Goal: Entertainment & Leisure: Consume media (video, audio)

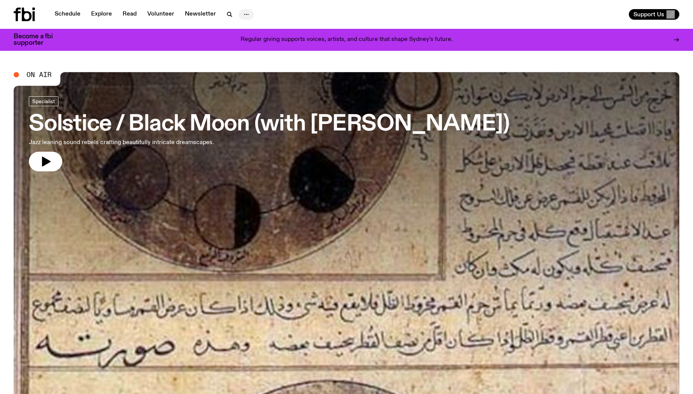
click at [249, 14] on button "button" at bounding box center [246, 14] width 15 height 11
click at [323, 19] on div "Schedule Explore Read Volunteer Newsletter About Us Contact" at bounding box center [179, 15] width 330 height 14
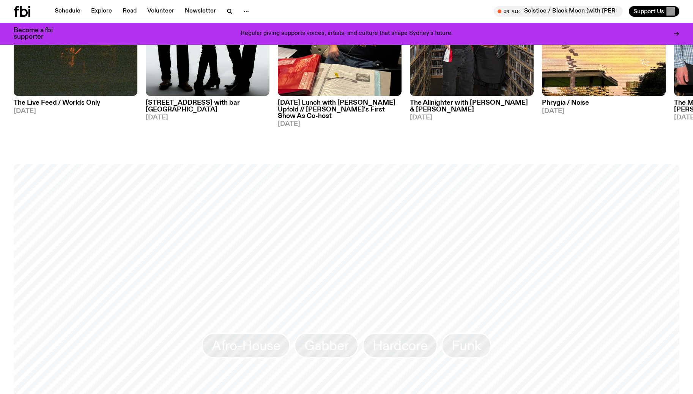
scroll to position [405, 0]
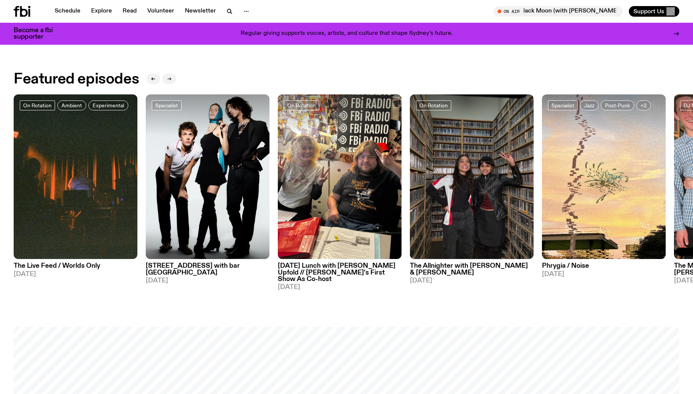
click at [167, 76] on button "button" at bounding box center [169, 79] width 14 height 11
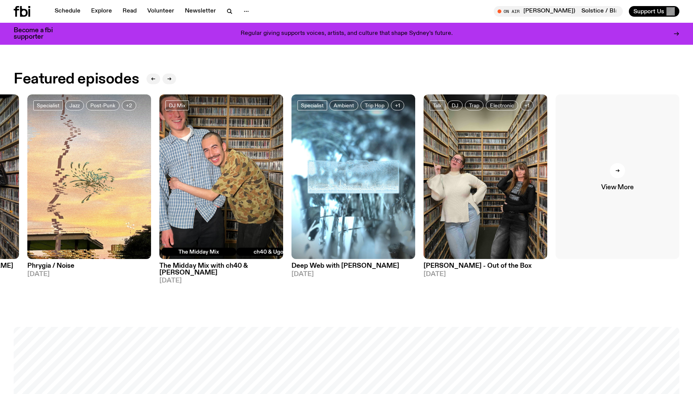
click at [607, 181] on link "View More" at bounding box center [617, 176] width 124 height 165
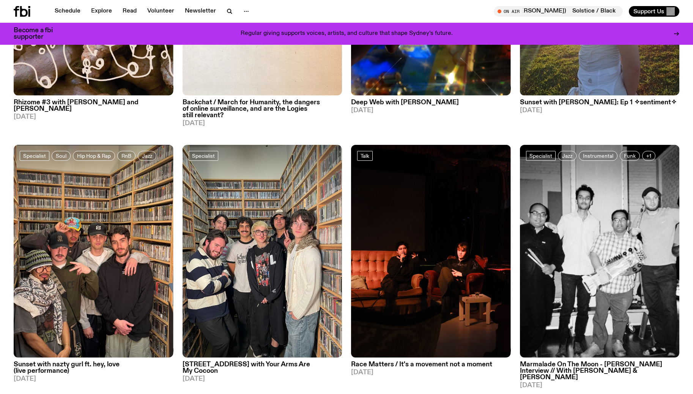
scroll to position [1325, 0]
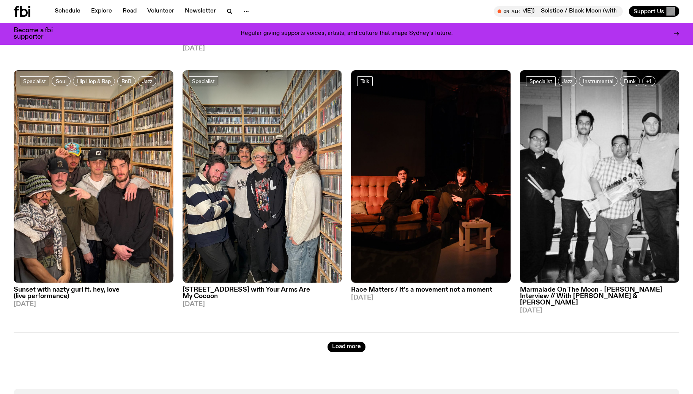
click at [346, 342] on button "Load more" at bounding box center [346, 347] width 38 height 11
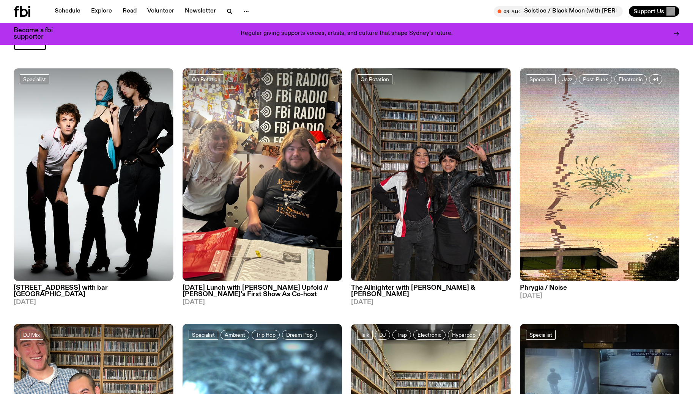
scroll to position [0, 0]
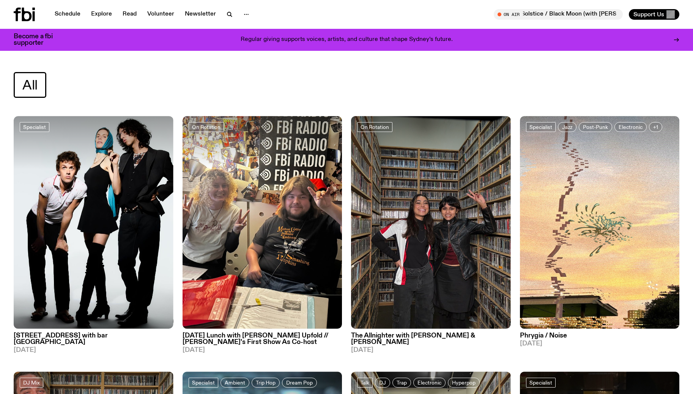
click at [28, 82] on span "All" at bounding box center [29, 85] width 15 height 15
click at [63, 14] on link "Schedule" at bounding box center [67, 14] width 35 height 11
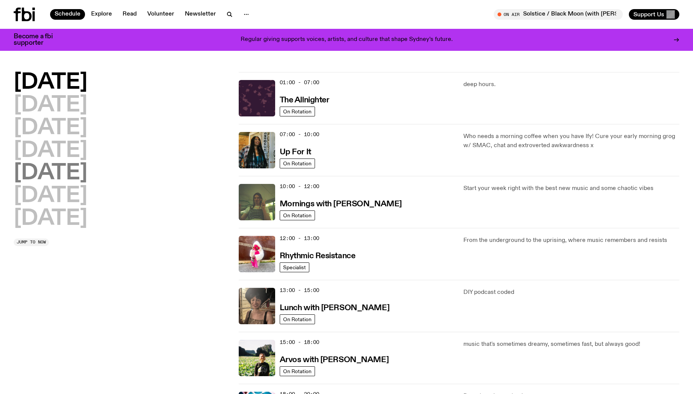
click at [56, 172] on h2 "[DATE]" at bounding box center [51, 173] width 74 height 21
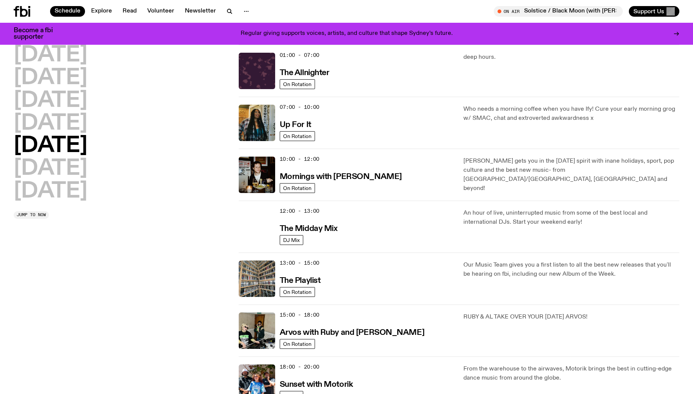
scroll to position [151, 0]
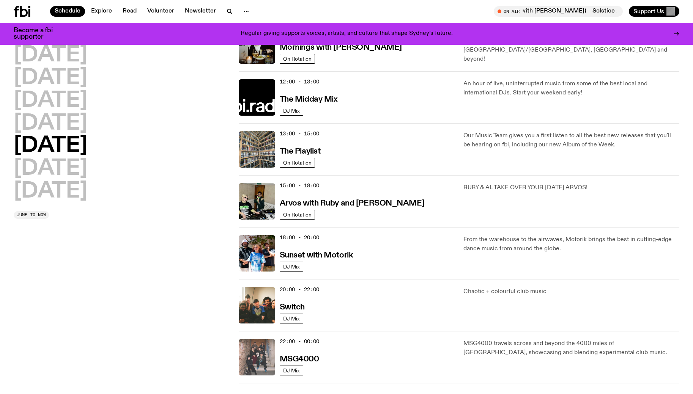
click at [266, 362] on img at bounding box center [257, 357] width 36 height 36
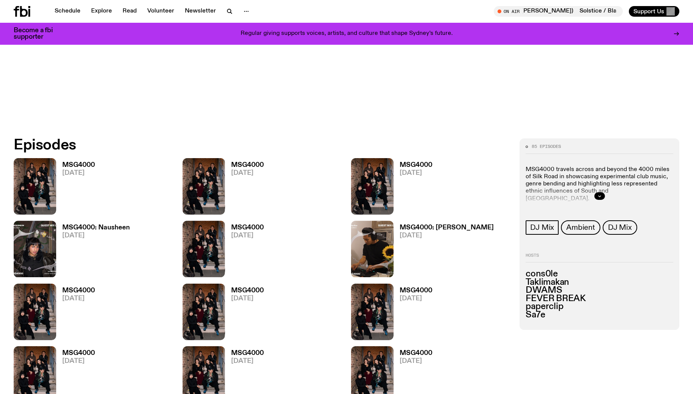
scroll to position [356, 0]
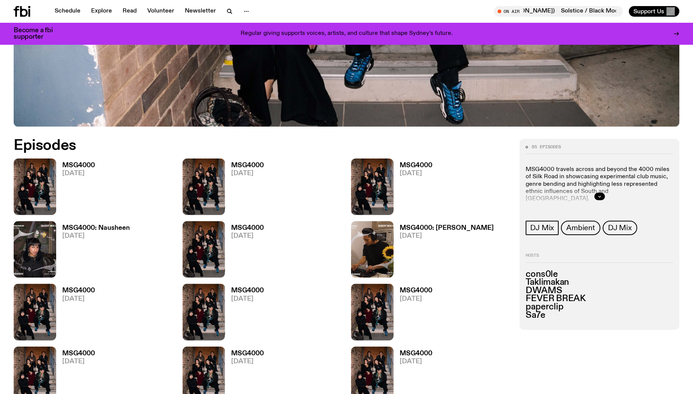
click at [86, 175] on span "[DATE]" at bounding box center [78, 173] width 33 height 6
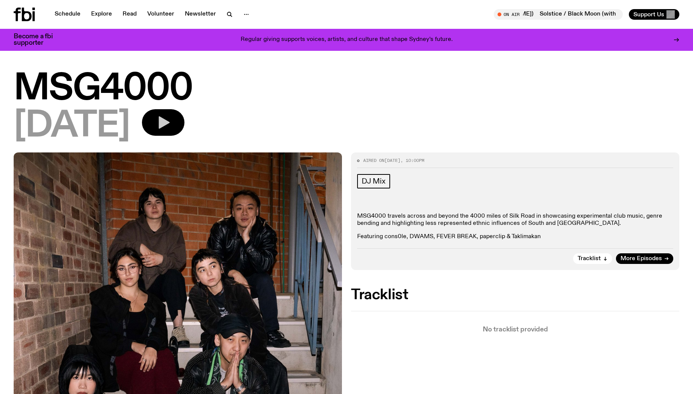
click at [184, 126] on button "button" at bounding box center [163, 122] width 42 height 27
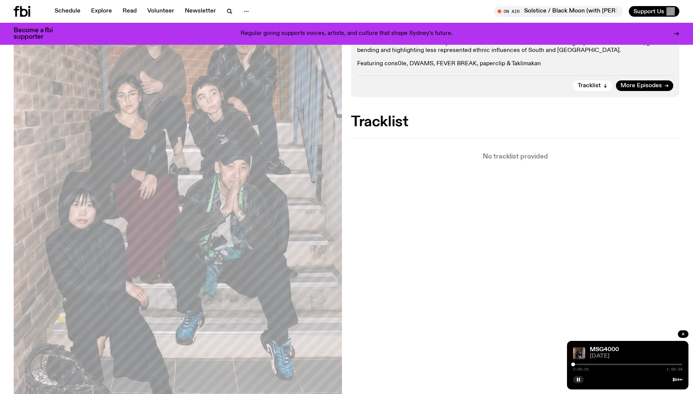
scroll to position [167, 0]
click at [586, 365] on div at bounding box center [627, 365] width 109 height 2
click at [601, 365] on div "0:13:46 1:56:34" at bounding box center [627, 366] width 109 height 9
click at [601, 364] on div at bounding box center [627, 365] width 109 height 2
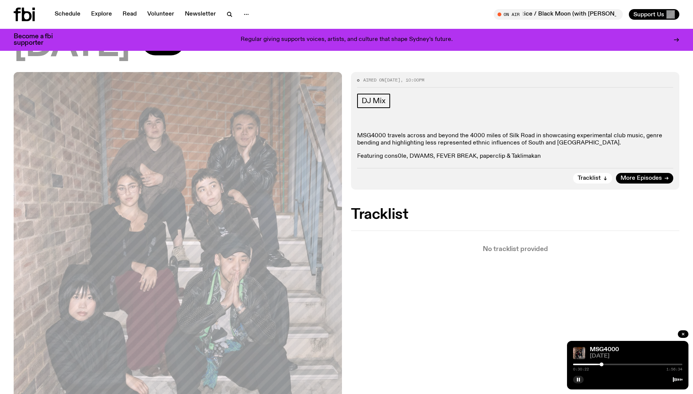
scroll to position [0, 0]
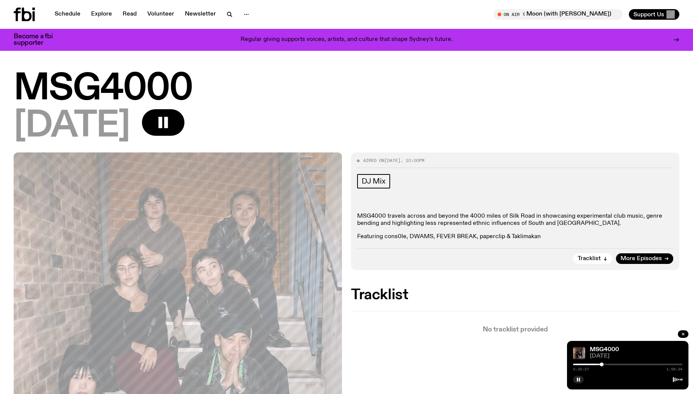
click at [633, 364] on div at bounding box center [627, 365] width 109 height 2
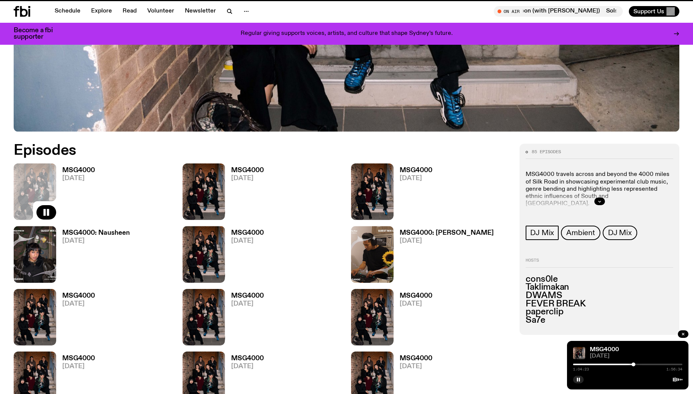
scroll to position [349, 0]
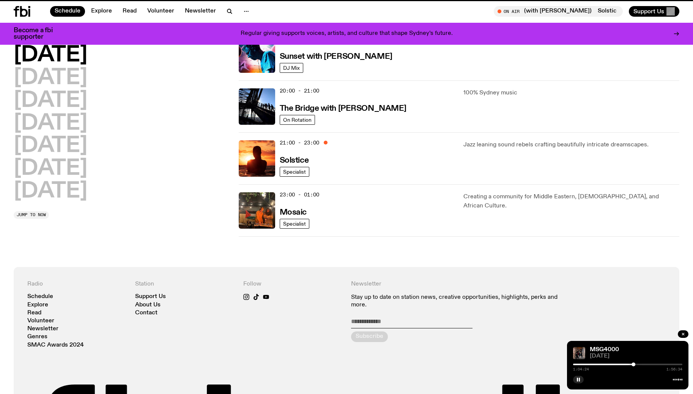
scroll to position [151, 0]
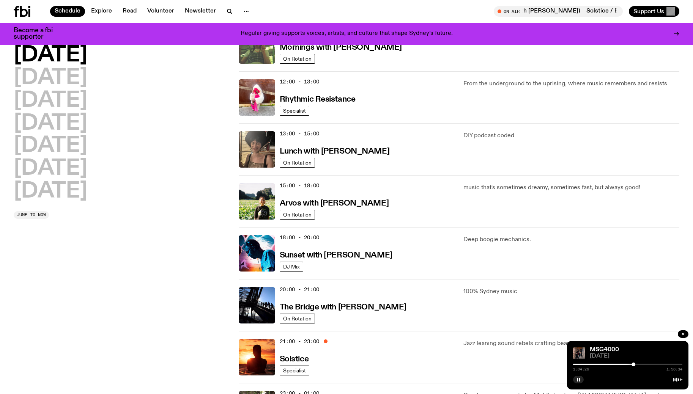
click at [646, 366] on div "1:04:26 1:56:34" at bounding box center [627, 366] width 109 height 9
click at [647, 363] on div "1:04:27 1:56:34" at bounding box center [627, 366] width 109 height 9
click at [645, 365] on div "1:04:28 1:56:34" at bounding box center [627, 366] width 109 height 9
click at [643, 364] on div at bounding box center [627, 365] width 109 height 2
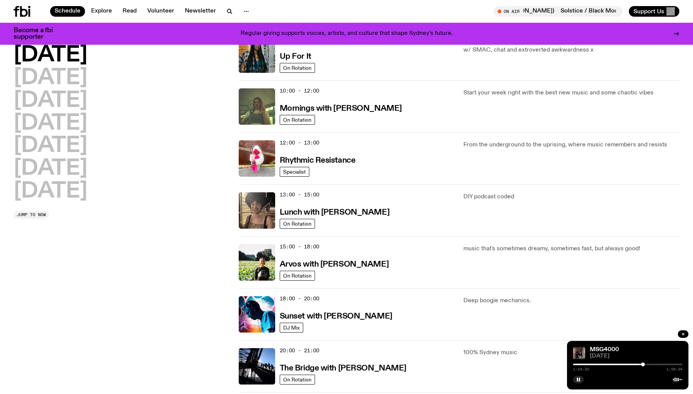
scroll to position [38, 0]
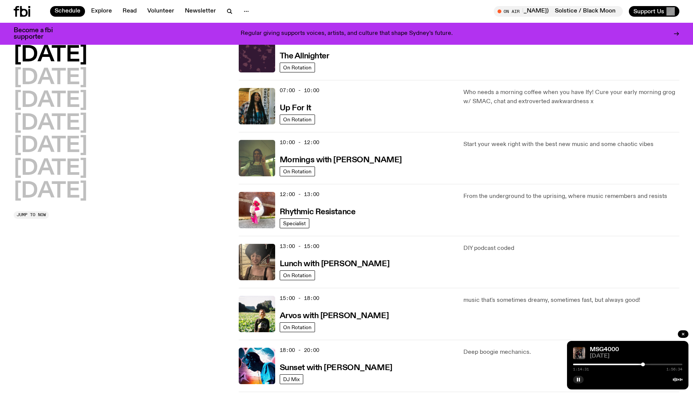
click at [650, 365] on div at bounding box center [627, 365] width 109 height 2
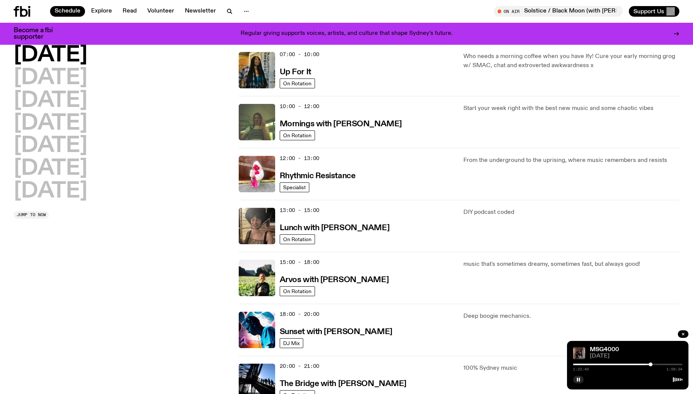
scroll to position [0, 0]
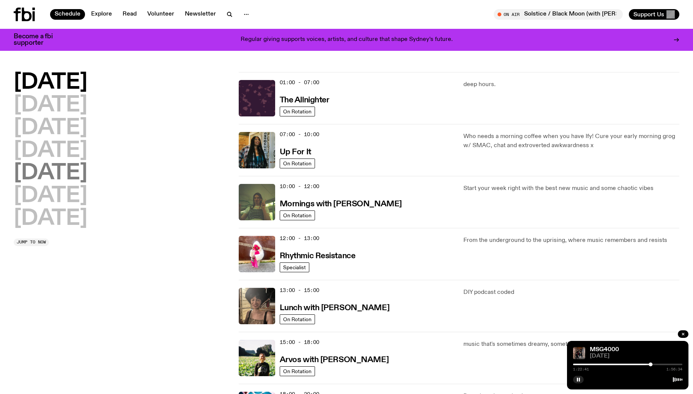
click at [53, 174] on h2 "[DATE]" at bounding box center [51, 173] width 74 height 21
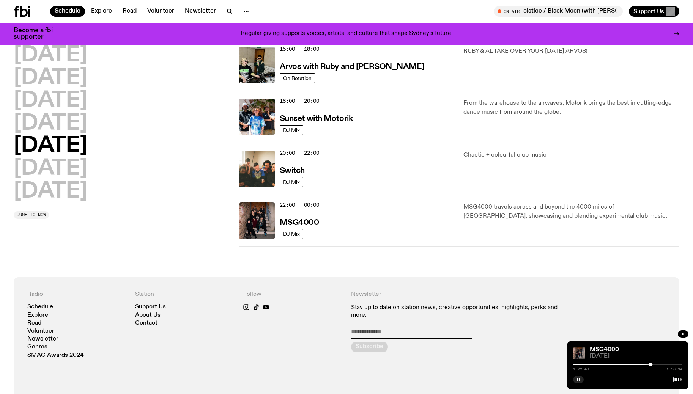
scroll to position [244, 0]
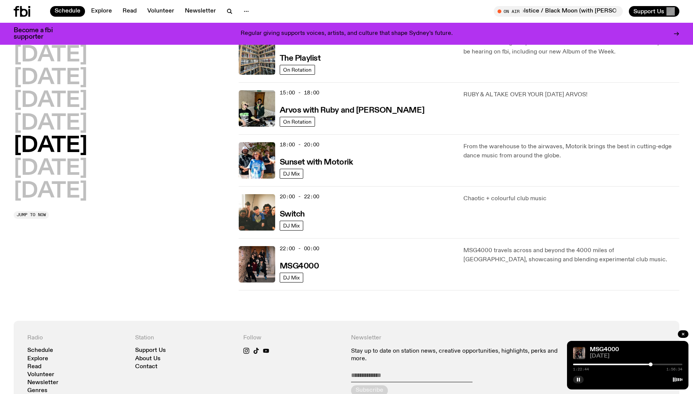
click at [350, 216] on div "20:00 - 22:00 Switch" at bounding box center [367, 212] width 175 height 36
click at [269, 217] on img at bounding box center [257, 212] width 36 height 36
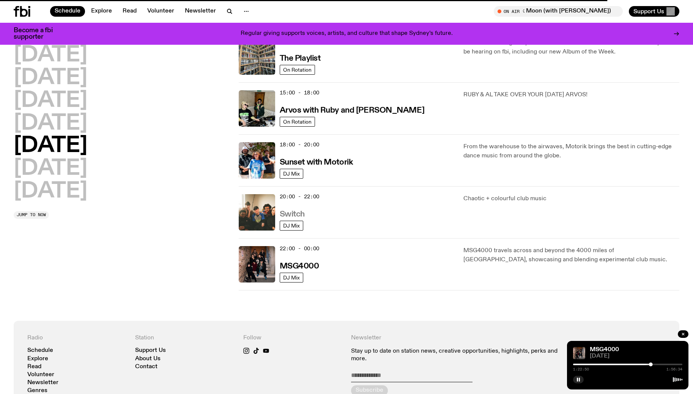
click at [285, 216] on h3 "Switch" at bounding box center [292, 215] width 25 height 8
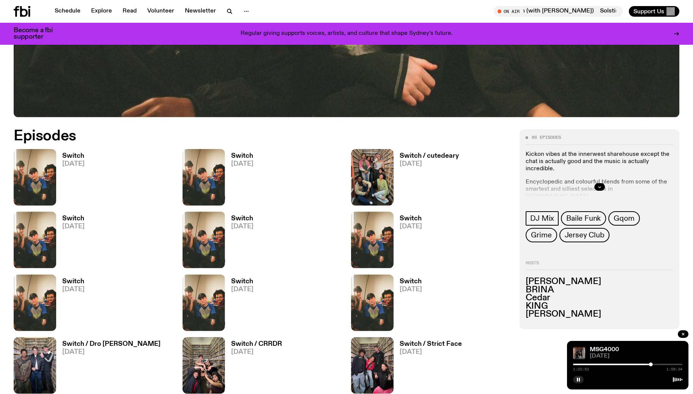
scroll to position [364, 0]
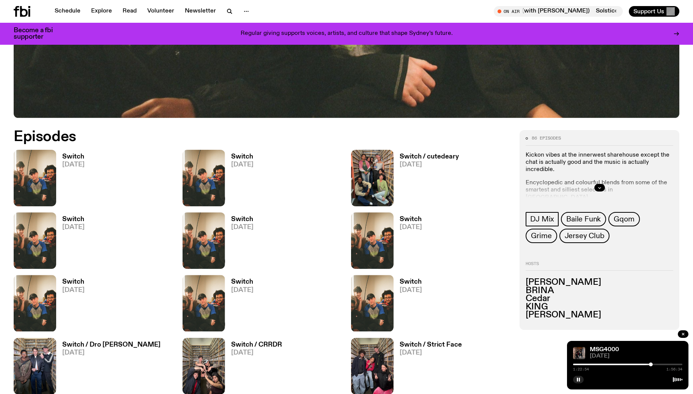
click at [67, 156] on h3 "Switch" at bounding box center [73, 157] width 22 height 6
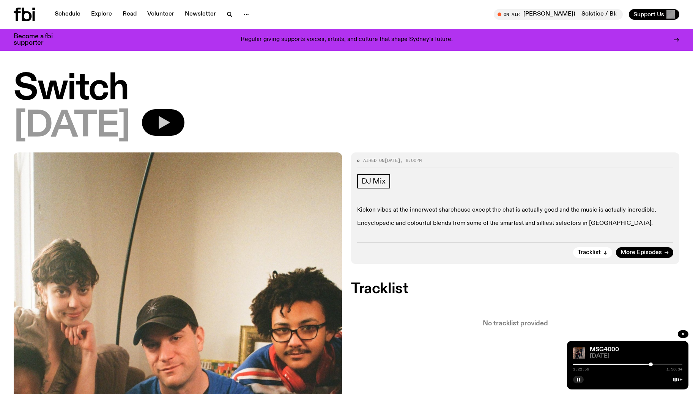
click at [170, 122] on icon "button" at bounding box center [164, 122] width 11 height 13
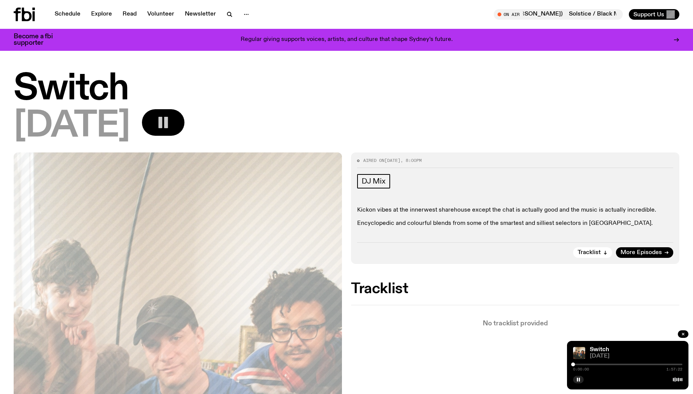
click at [581, 365] on div at bounding box center [627, 365] width 109 height 2
click at [592, 366] on div "0:08:10 1:57:22" at bounding box center [627, 366] width 109 height 9
click at [598, 365] on div at bounding box center [627, 365] width 109 height 2
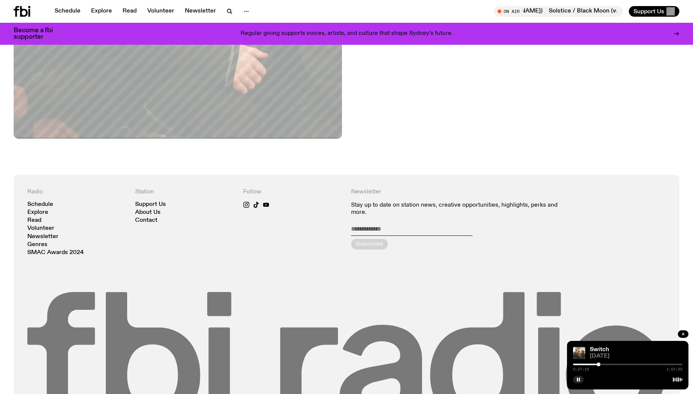
scroll to position [500, 0]
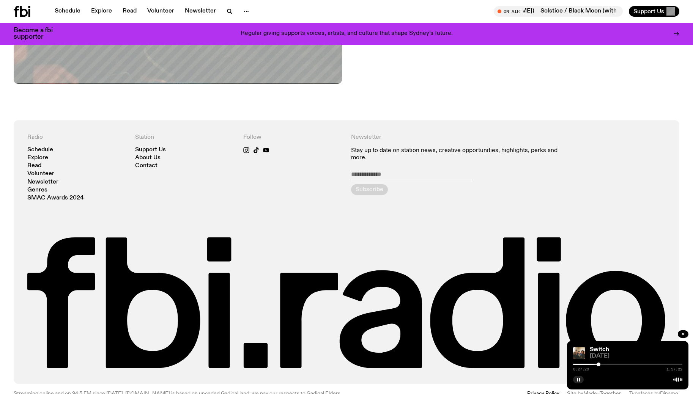
click at [612, 365] on div at bounding box center [627, 365] width 109 height 2
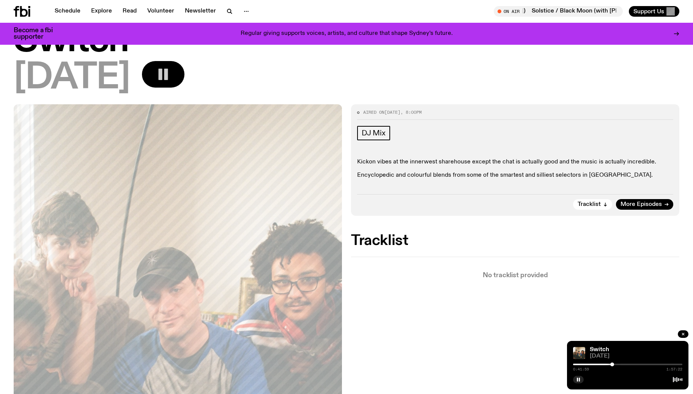
scroll to position [0, 0]
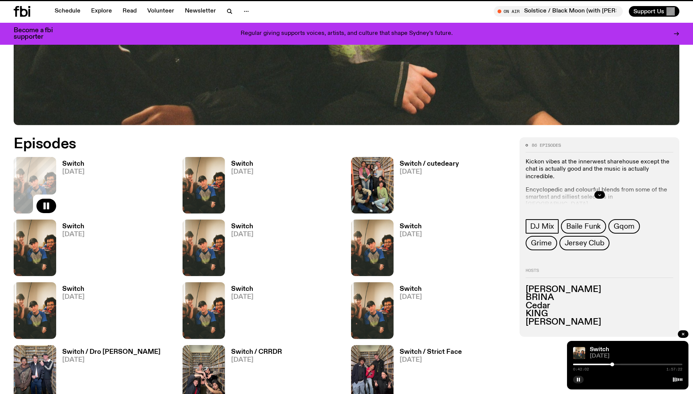
scroll to position [358, 0]
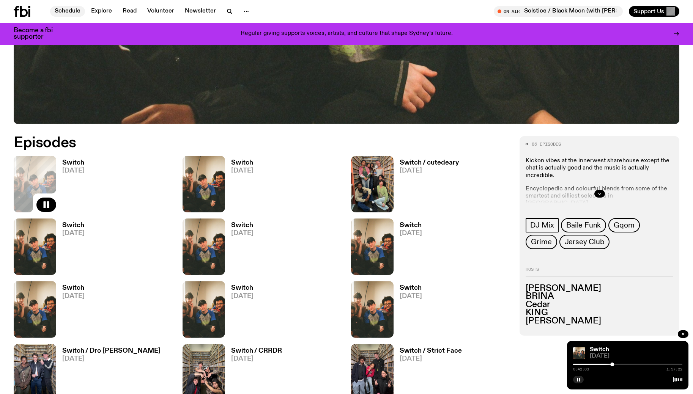
click at [63, 10] on link "Schedule" at bounding box center [67, 11] width 35 height 11
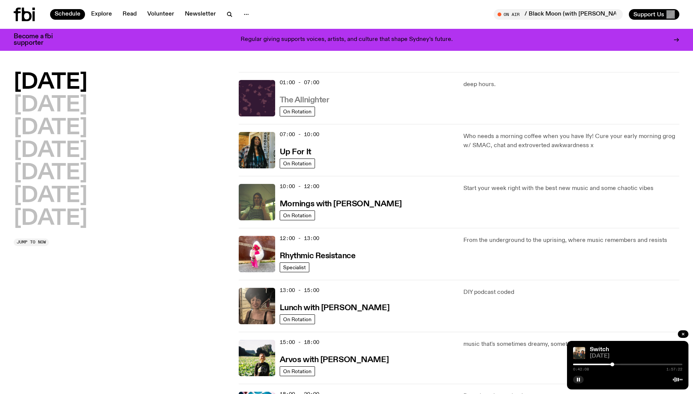
click at [319, 101] on h3 "The Allnighter" at bounding box center [305, 100] width 50 height 8
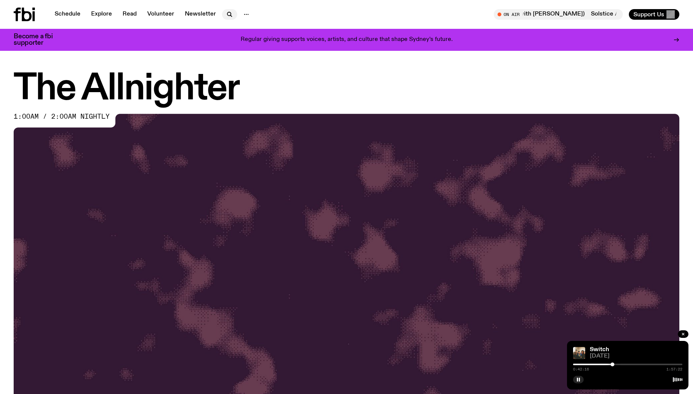
click at [226, 15] on icon "button" at bounding box center [229, 14] width 9 height 9
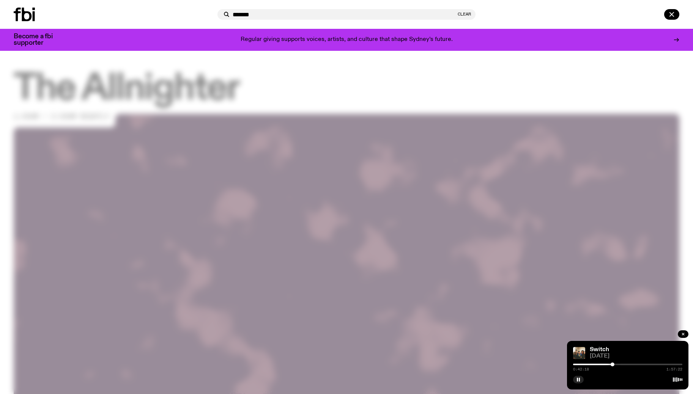
type input "*******"
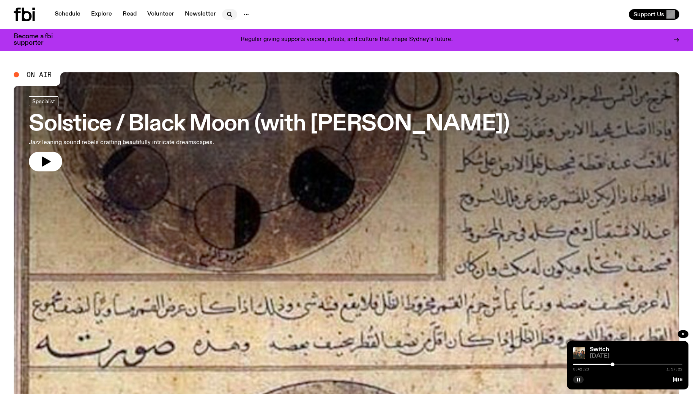
click at [232, 12] on button "button" at bounding box center [229, 14] width 15 height 11
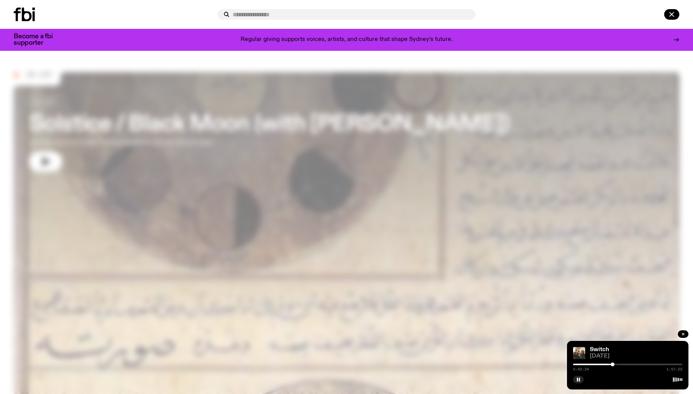
click at [256, 13] on input "text" at bounding box center [351, 14] width 237 height 6
type input "*******"
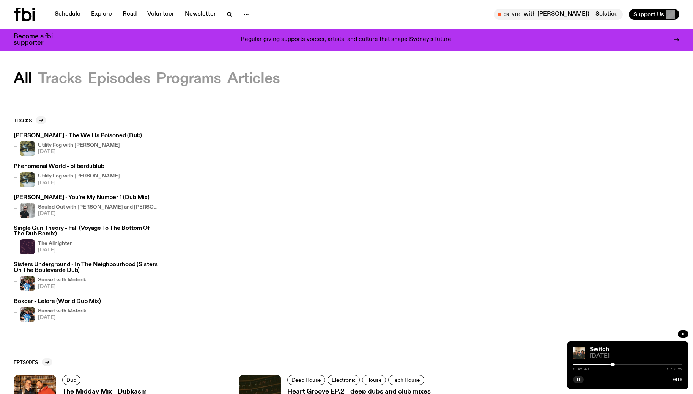
drag, startPoint x: 130, startPoint y: 82, endPoint x: 143, endPoint y: 82, distance: 12.9
click at [156, 82] on button "Episodes" at bounding box center [188, 79] width 65 height 14
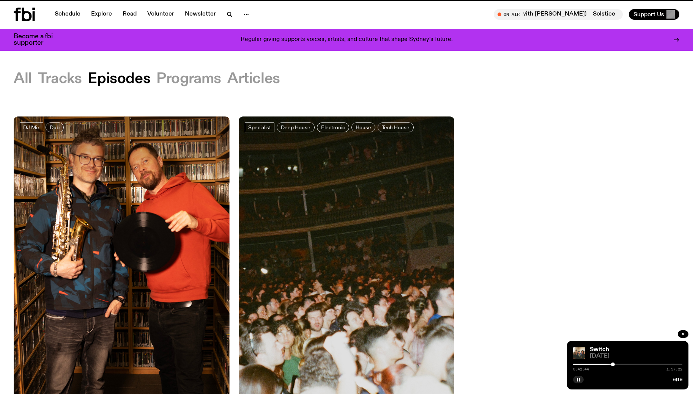
click at [227, 81] on button "Programs" at bounding box center [253, 79] width 53 height 14
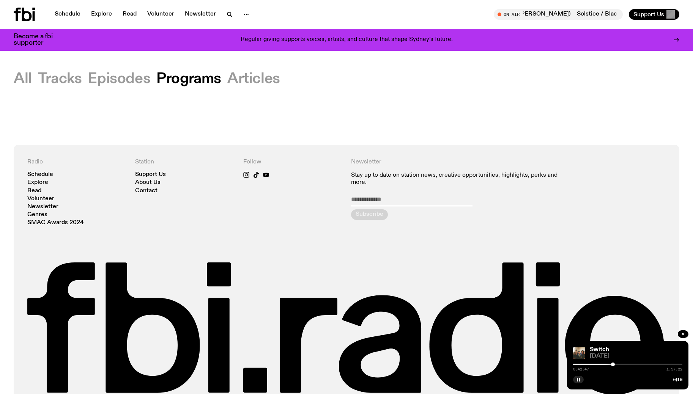
drag, startPoint x: 120, startPoint y: 78, endPoint x: 116, endPoint y: 79, distance: 4.6
click at [120, 78] on button "Episodes" at bounding box center [119, 79] width 63 height 14
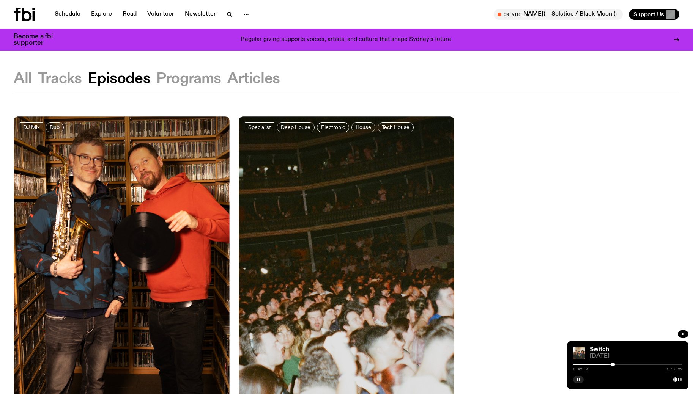
click at [61, 68] on div "All Tracks Episodes Programs Articles DJ Mix Dub The Midday Mix - Dubkasm [DATE…" at bounding box center [346, 399] width 693 height 696
click at [60, 76] on button "Tracks" at bounding box center [60, 79] width 44 height 14
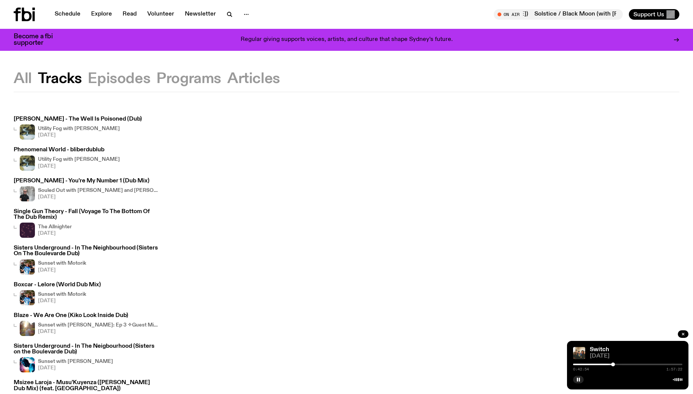
click at [615, 364] on div at bounding box center [627, 365] width 109 height 2
click at [219, 12] on nav "Schedule Explore Read Volunteer Newsletter" at bounding box center [152, 14] width 204 height 11
click at [225, 13] on icon "button" at bounding box center [229, 14] width 9 height 9
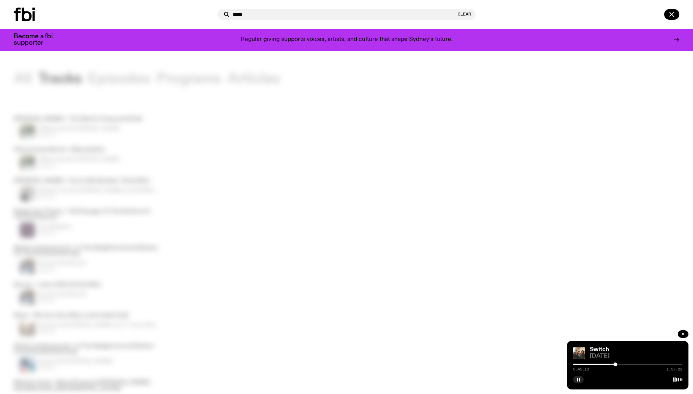
type input "****"
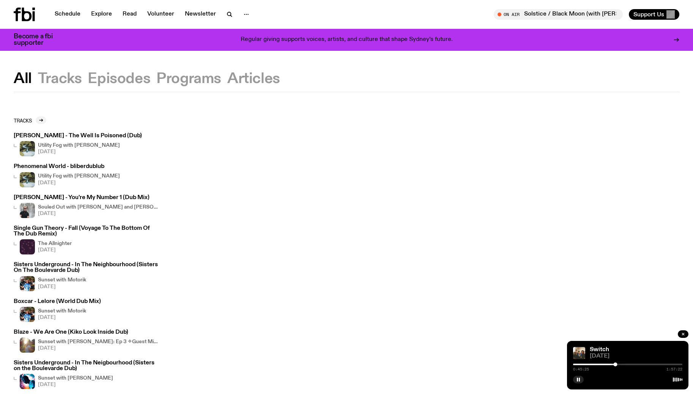
drag, startPoint x: 123, startPoint y: 82, endPoint x: 129, endPoint y: 82, distance: 6.1
click at [156, 82] on button "Episodes" at bounding box center [188, 79] width 65 height 14
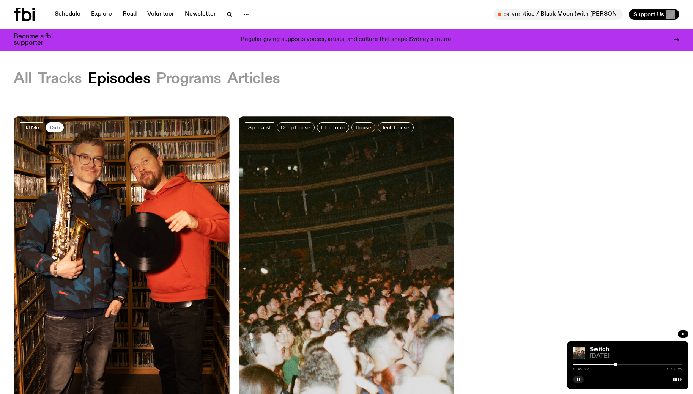
click at [53, 127] on span "Dub" at bounding box center [55, 127] width 10 height 6
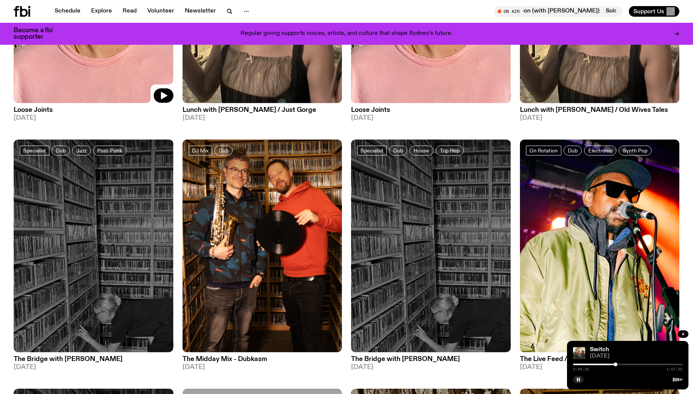
scroll to position [541, 0]
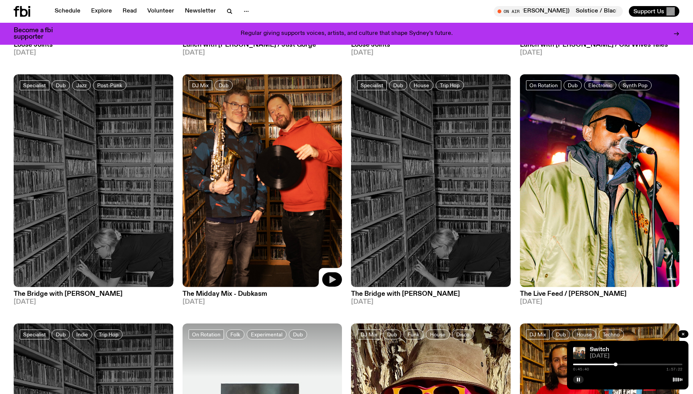
click at [337, 277] on button "button" at bounding box center [332, 279] width 20 height 14
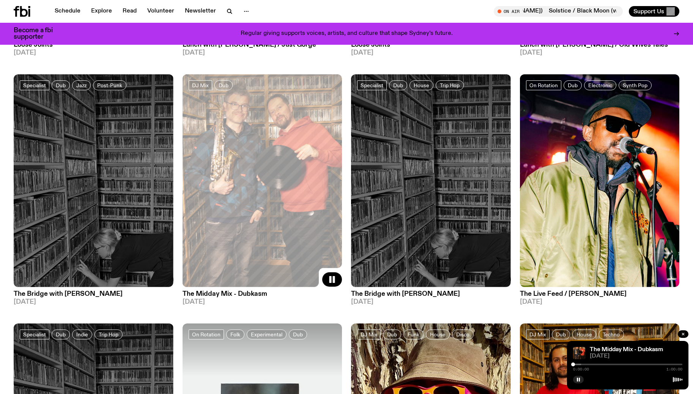
click at [585, 363] on div "0:00:00 1:00:00" at bounding box center [627, 366] width 109 height 9
click at [588, 368] on span "0:00:01" at bounding box center [581, 370] width 16 height 4
click at [589, 364] on div at bounding box center [627, 365] width 109 height 2
click at [607, 364] on div at bounding box center [627, 365] width 109 height 2
click at [633, 364] on div at bounding box center [627, 365] width 109 height 2
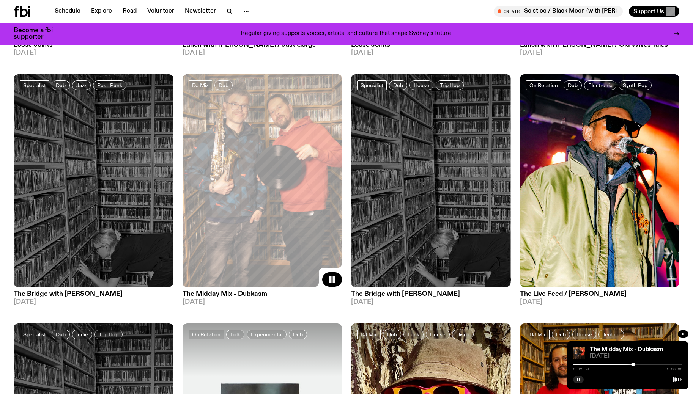
click at [642, 363] on div "0:32:58 1:00:00" at bounding box center [627, 366] width 109 height 9
click at [642, 366] on div "0:32:58 1:00:00" at bounding box center [627, 366] width 109 height 9
click at [642, 365] on div at bounding box center [627, 365] width 109 height 2
click at [648, 364] on div at bounding box center [627, 365] width 109 height 2
click at [655, 363] on div "0:41:18 1:00:00" at bounding box center [627, 366] width 109 height 9
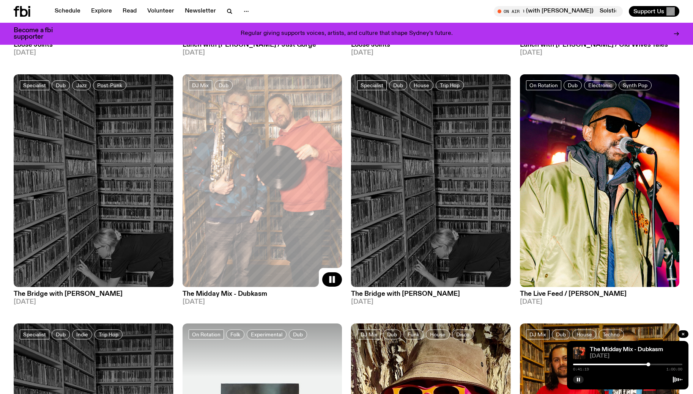
click at [657, 361] on div "The Midday Mix - Dubkasm [DATE] 0:41:19 1:00:00" at bounding box center [627, 365] width 121 height 49
click at [659, 364] on div at bounding box center [627, 365] width 109 height 2
click at [668, 363] on div "0:47:05 1:00:00" at bounding box center [627, 366] width 109 height 9
click at [669, 364] on div at bounding box center [627, 365] width 109 height 2
click at [675, 364] on div at bounding box center [627, 365] width 109 height 2
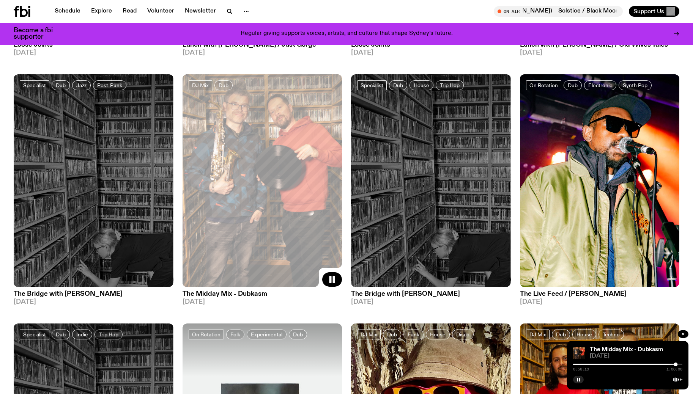
click at [603, 365] on div at bounding box center [620, 365] width 109 height 2
click at [612, 365] on div at bounding box center [627, 365] width 109 height 2
click at [574, 364] on div at bounding box center [556, 365] width 109 height 2
click at [578, 363] on div "0:00:39 1:00:00" at bounding box center [627, 366] width 109 height 9
click at [578, 364] on div at bounding box center [526, 365] width 109 height 2
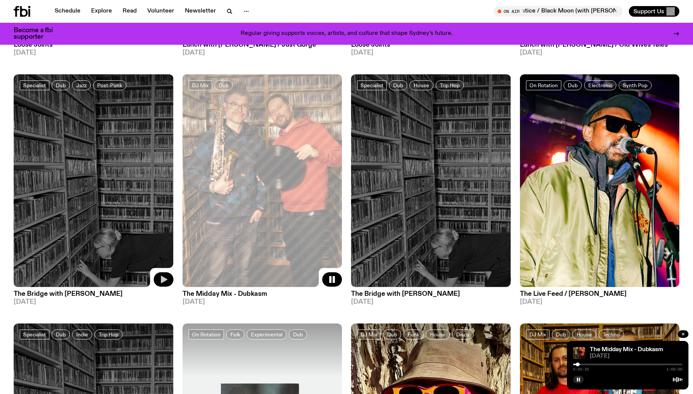
click at [164, 275] on icon "button" at bounding box center [163, 279] width 9 height 9
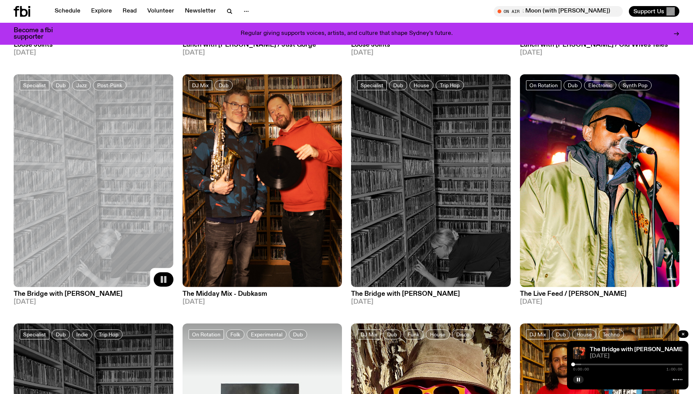
click at [581, 364] on div at bounding box center [627, 365] width 109 height 2
click at [591, 364] on div at bounding box center [627, 365] width 109 height 2
click at [601, 364] on div at bounding box center [627, 365] width 109 height 2
click at [608, 364] on div at bounding box center [627, 365] width 109 height 2
click at [614, 364] on div at bounding box center [627, 365] width 109 height 2
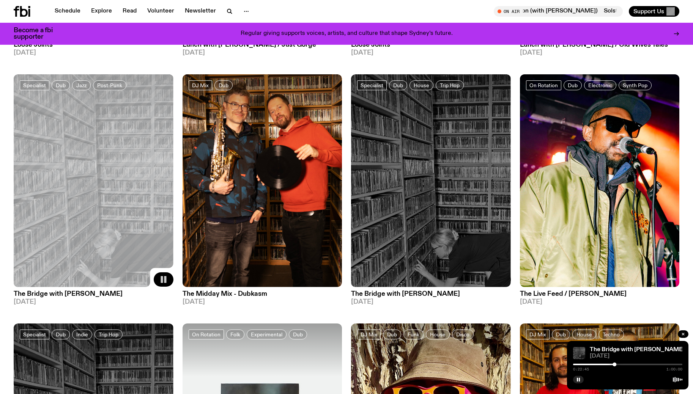
click at [627, 364] on div at bounding box center [627, 365] width 109 height 2
click at [636, 362] on div "0:29:48 1:00:00" at bounding box center [627, 366] width 109 height 9
click at [636, 363] on div "0:29:49 1:00:00" at bounding box center [627, 366] width 109 height 9
click at [636, 364] on div at bounding box center [627, 365] width 109 height 2
click at [332, 276] on icon "button" at bounding box center [332, 280] width 6 height 8
